Goal: Find specific page/section: Find specific page/section

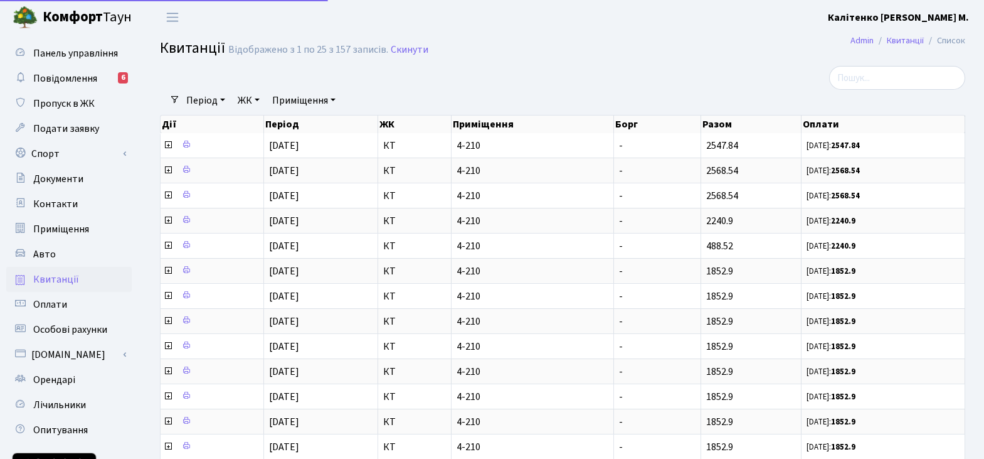
select select "25"
click at [70, 52] on span "Панель управління" at bounding box center [75, 53] width 85 height 14
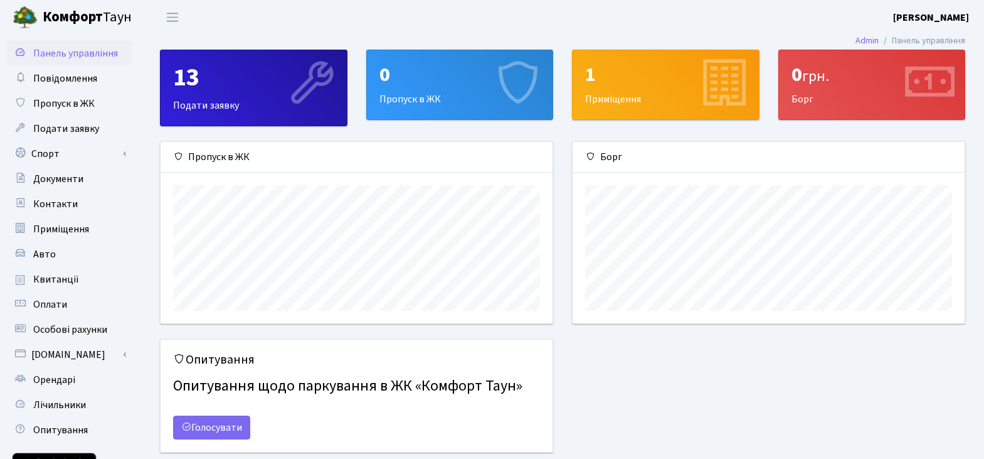
scroll to position [181, 392]
click at [52, 306] on span "Оплати" at bounding box center [50, 304] width 34 height 14
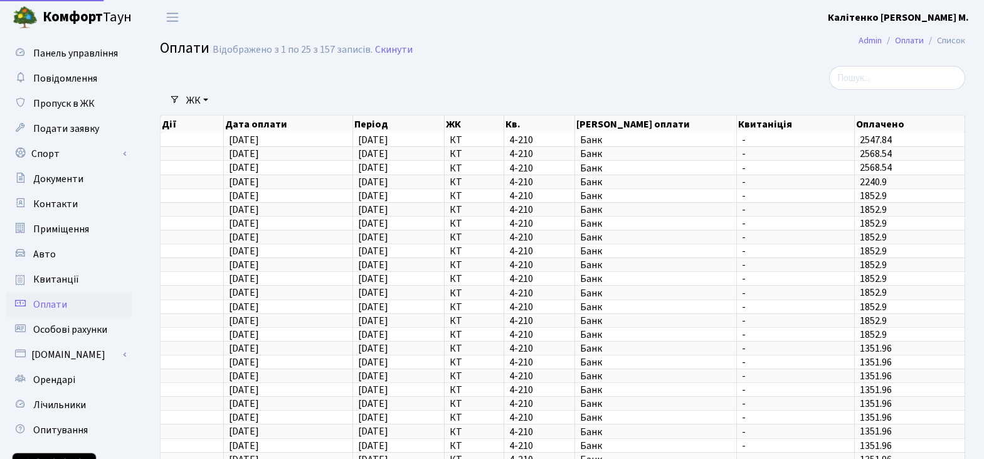
select select "25"
